Goal: Task Accomplishment & Management: Use online tool/utility

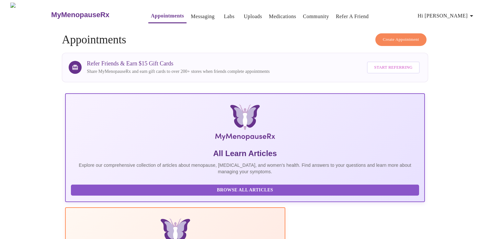
scroll to position [114, 0]
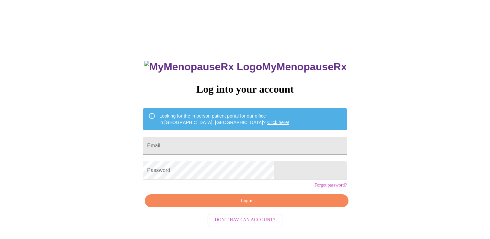
scroll to position [6, 0]
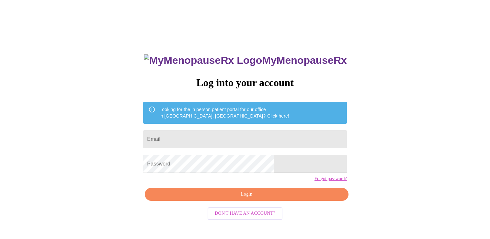
click at [214, 139] on input "Email" at bounding box center [244, 139] width 203 height 18
type input "[EMAIL_ADDRESS][DOMAIN_NAME]"
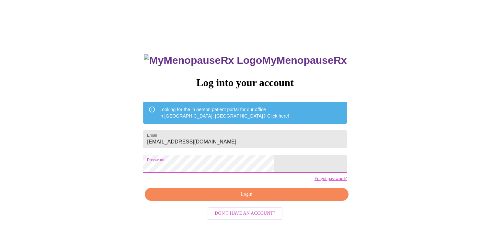
click at [213, 198] on span "Login" at bounding box center [246, 194] width 188 height 8
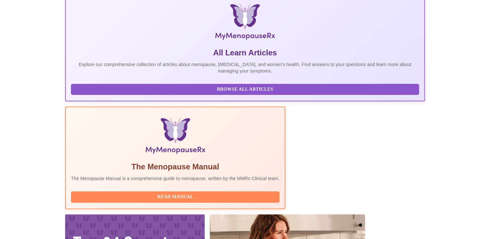
scroll to position [114, 0]
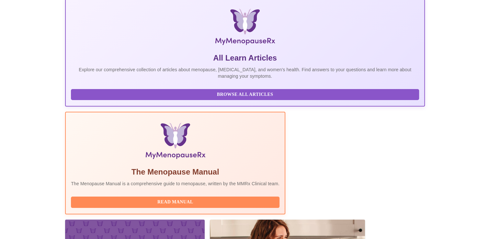
scroll to position [114, 0]
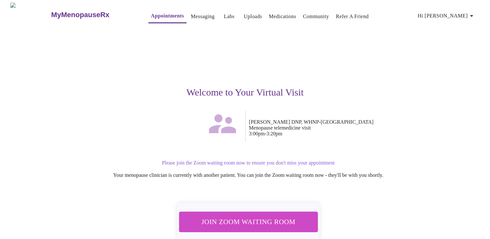
click at [279, 225] on span "Join Zoom Waiting Room" at bounding box center [248, 221] width 122 height 12
